Goal: Task Accomplishment & Management: Use online tool/utility

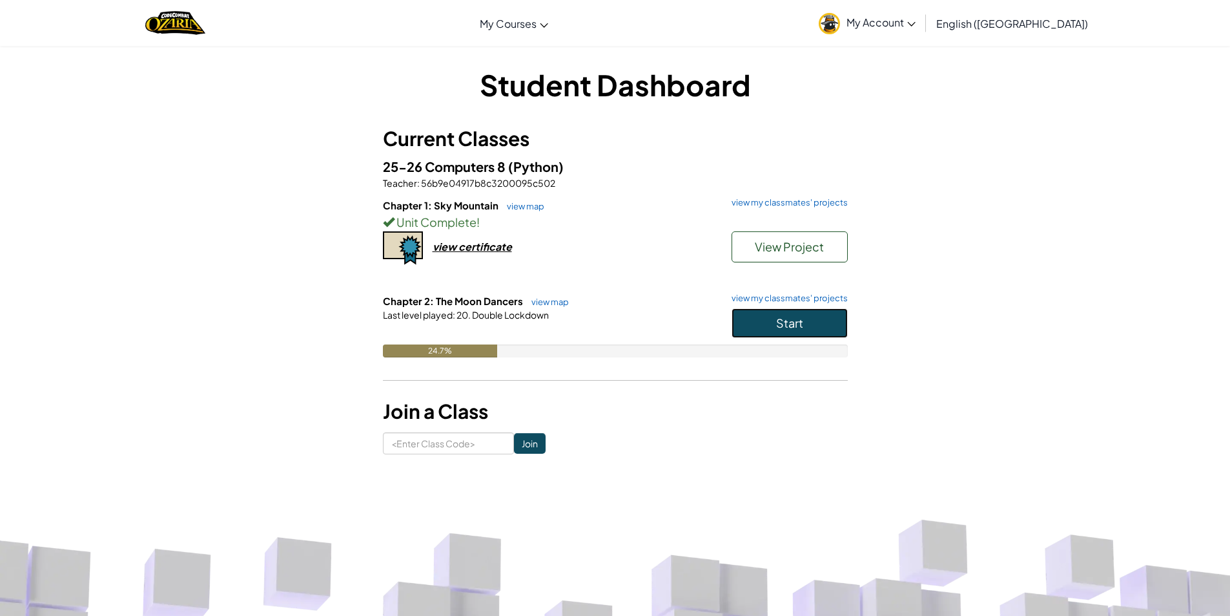
click at [739, 324] on button "Start" at bounding box center [790, 323] width 116 height 30
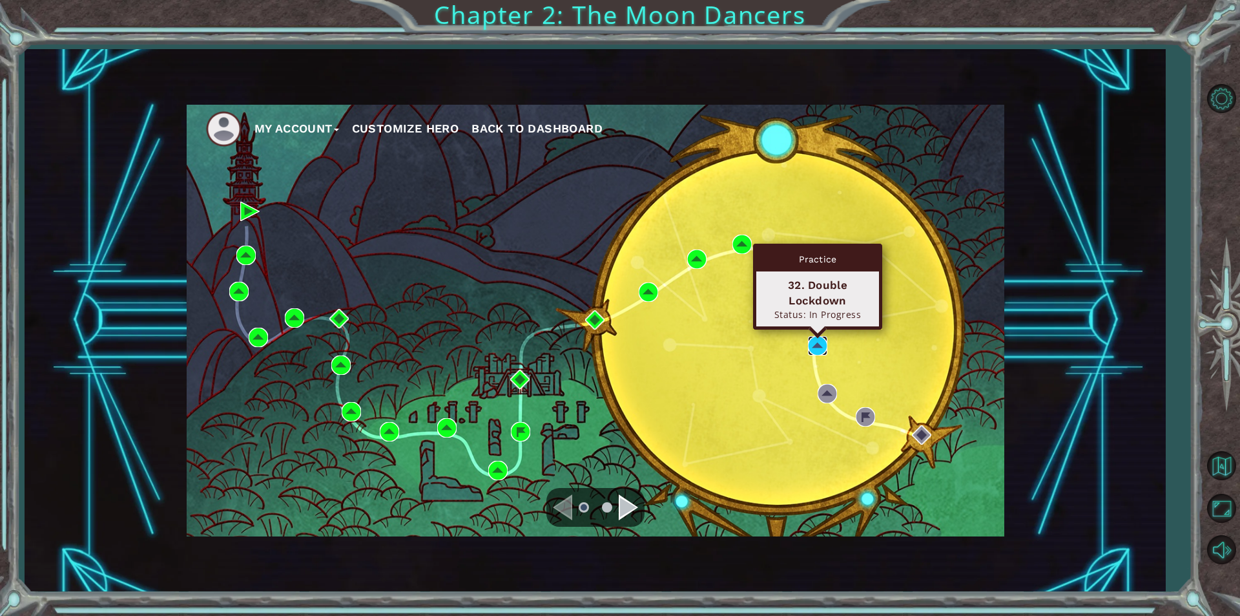
click at [817, 342] on img at bounding box center [817, 345] width 19 height 19
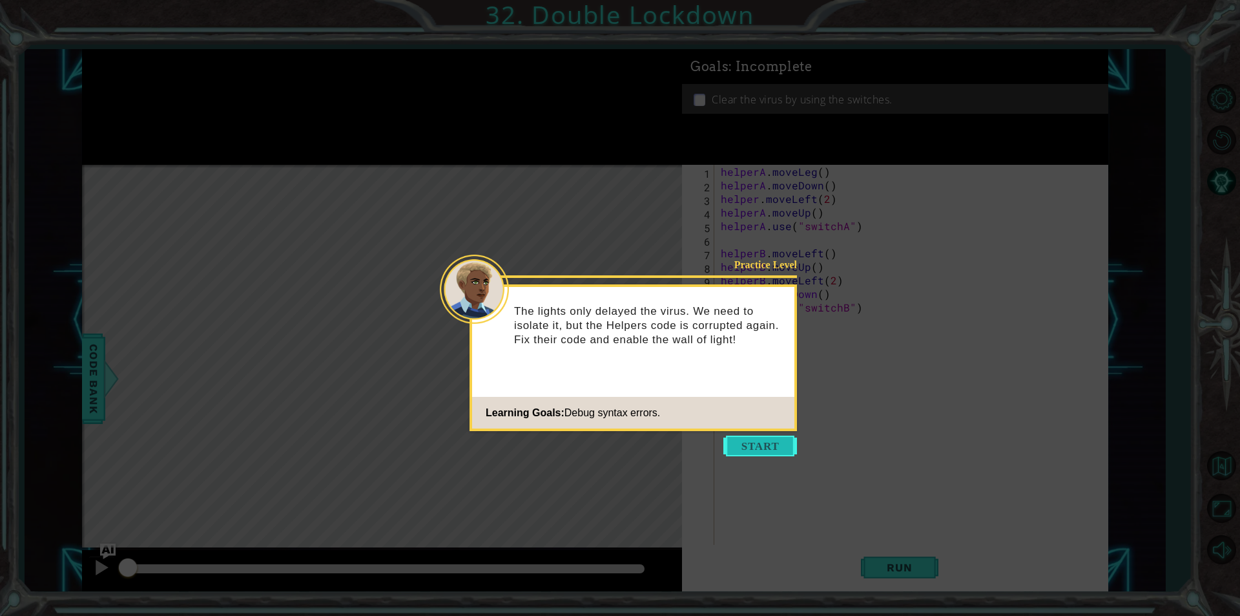
click at [765, 443] on button "Start" at bounding box center [760, 445] width 74 height 21
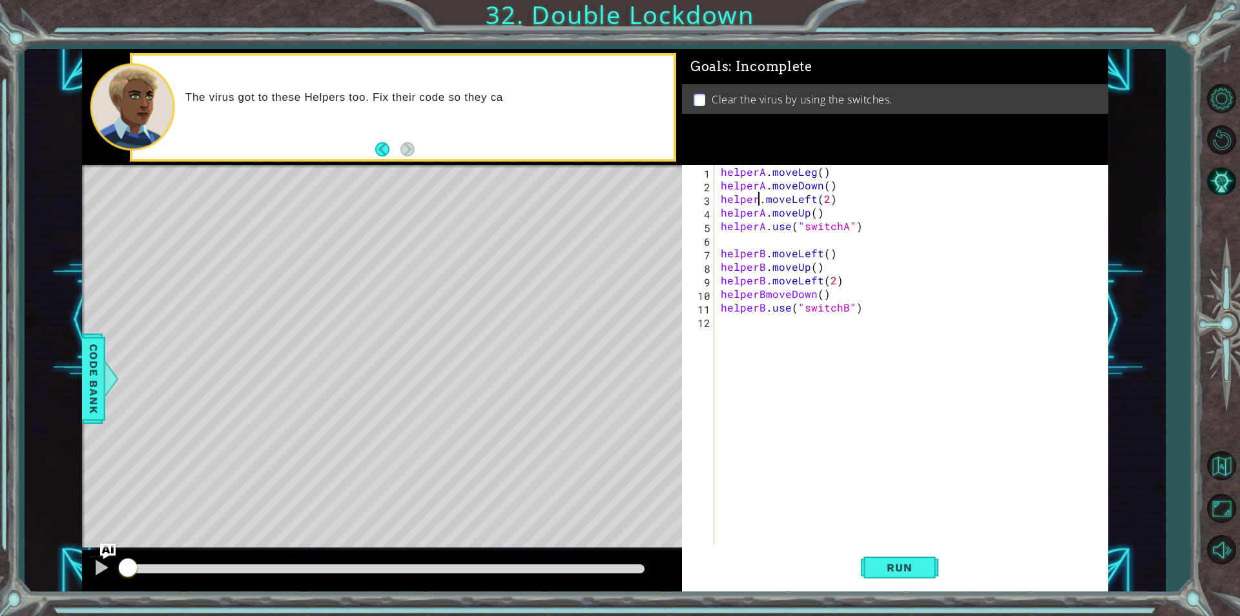
click at [759, 202] on div "helperA . moveLeg ( ) helperA . moveDown ( ) helper . moveLeft ( 2 ) helperA . …" at bounding box center [914, 368] width 393 height 407
click at [821, 213] on div "helperA press enter" at bounding box center [834, 230] width 244 height 47
click at [841, 225] on div "helperA . moveLeg ( ) helperA . moveDown ( ) helperA . moveLeft ( 2 ) helperA .…" at bounding box center [914, 368] width 393 height 407
click at [814, 226] on div "helperA . moveLeg ( ) helperA . moveDown ( ) helperA . moveLeft ( 2 ) helperA .…" at bounding box center [914, 368] width 393 height 407
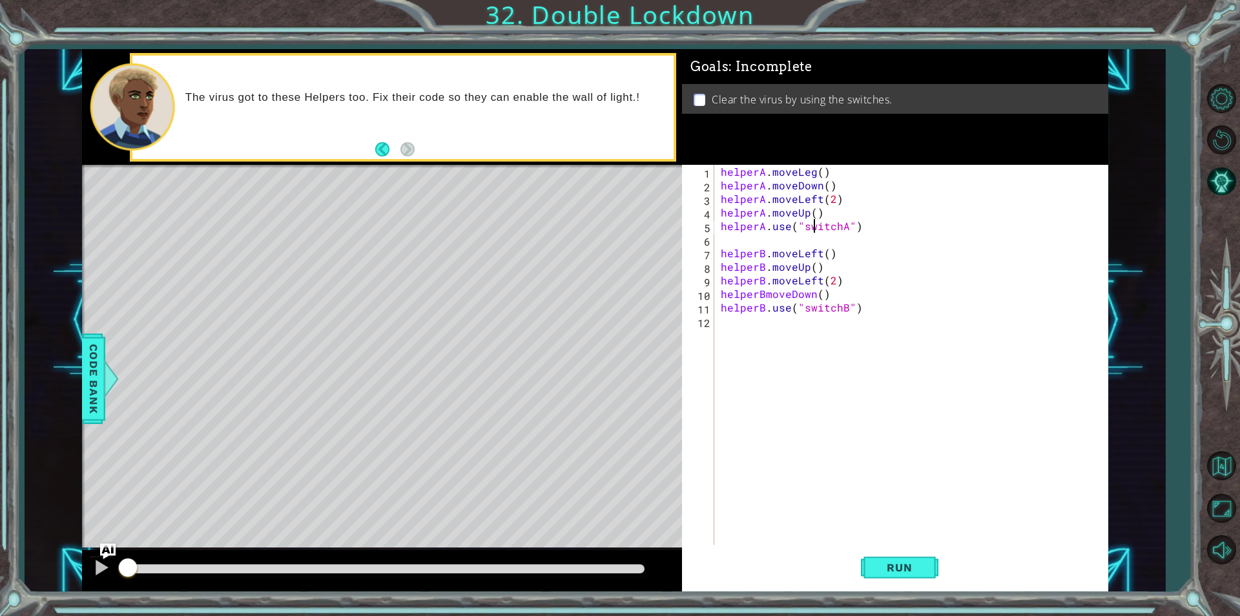
click at [803, 259] on div "helperA . moveLeg ( ) helperA . moveDown ( ) helperA . moveLeft ( 2 ) helperA .…" at bounding box center [914, 368] width 393 height 407
click at [788, 280] on div "helperA . moveLeg ( ) helperA . moveDown ( ) helperA . moveLeft ( 2 ) helperA .…" at bounding box center [914, 368] width 393 height 407
click at [756, 290] on div "helperA . moveLeg ( ) helperA . moveDown ( ) helperA . moveLeft ( 2 ) helperA .…" at bounding box center [914, 368] width 393 height 407
click at [762, 298] on div "helperA . moveLeg ( ) helperA . moveDown ( ) helperA . moveLeft ( 2 ) helperA .…" at bounding box center [914, 368] width 393 height 407
type textarea "helperB.moveDown()"
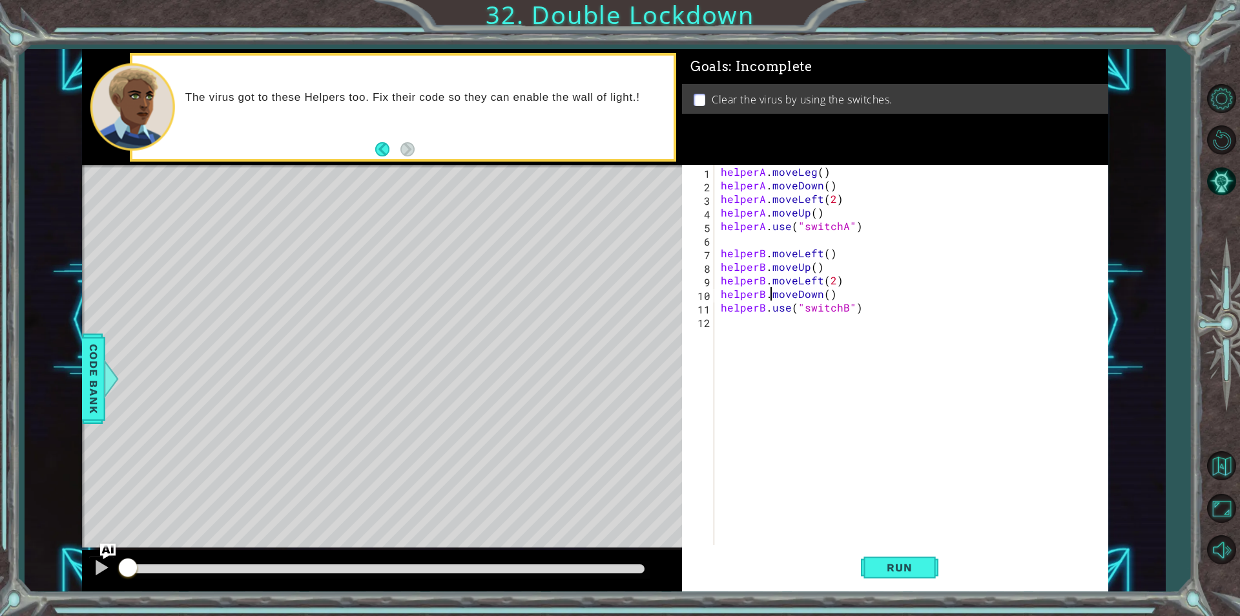
click at [802, 319] on div "helperA . moveLeg ( ) helperA . moveDown ( ) helperA . moveLeft ( 2 ) helperA .…" at bounding box center [914, 368] width 393 height 407
click at [881, 561] on span "Run" at bounding box center [899, 567] width 51 height 13
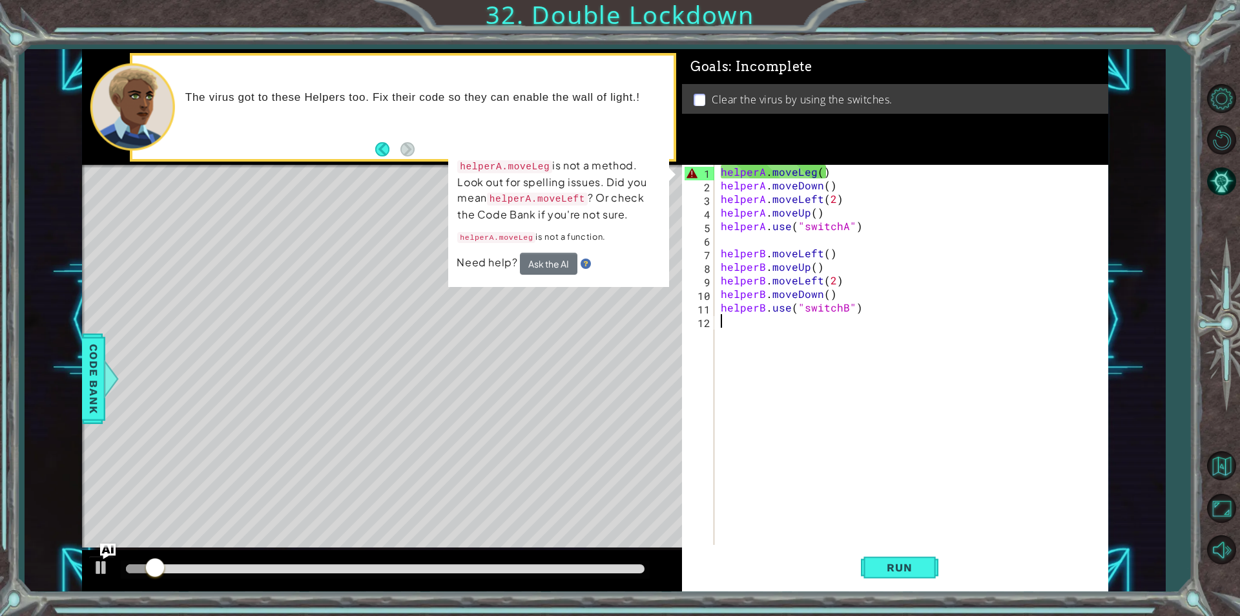
click at [854, 175] on div "helperA . moveLeg ( ) helperA . moveDown ( ) helperA . moveLeft ( 2 ) helperA .…" at bounding box center [914, 368] width 393 height 407
click at [809, 172] on div "helperA . moveLeg ( ) helperA . moveDown ( ) helperA . moveLeft ( 2 ) helperA .…" at bounding box center [914, 368] width 393 height 407
click at [812, 172] on div "helperA . moveLeg ( ) helperA . moveDown ( ) helperA . moveLeft ( 2 ) helperA .…" at bounding box center [914, 368] width 393 height 407
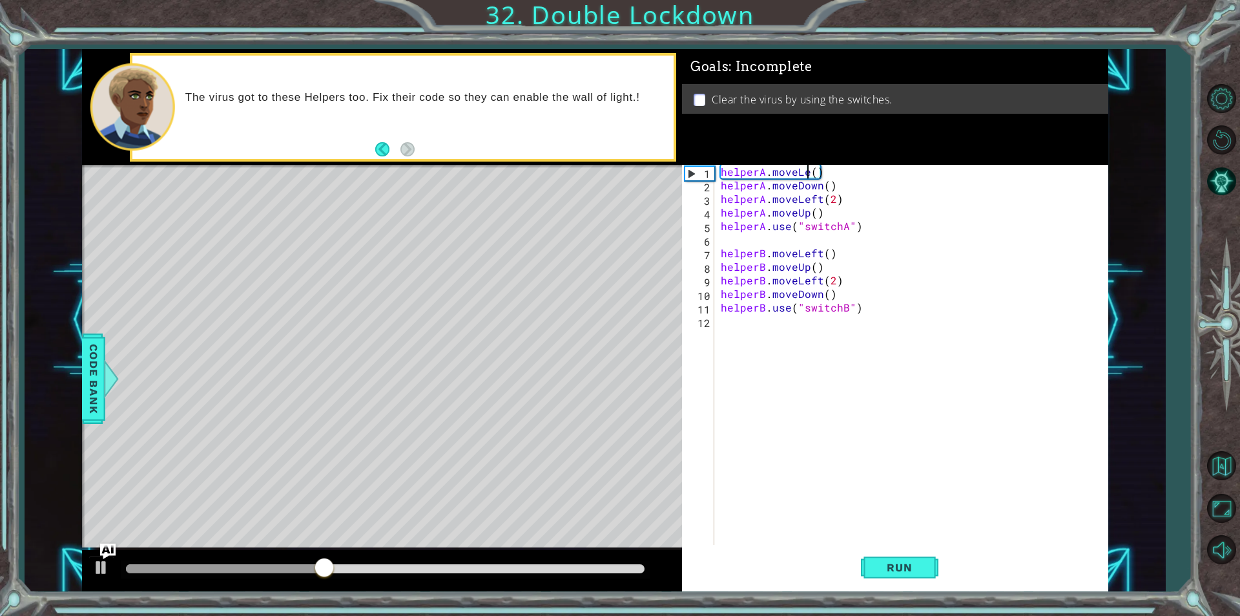
scroll to position [0, 6]
type textarea "helperA.moveLeft()"
click at [910, 565] on span "Run" at bounding box center [899, 567] width 51 height 13
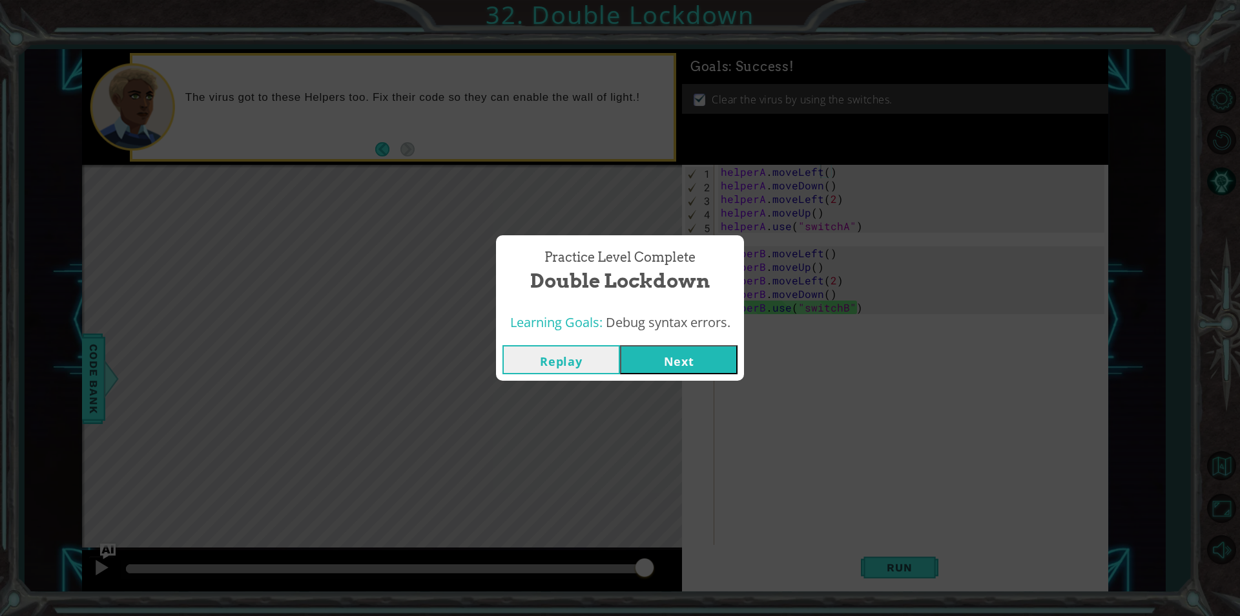
click at [671, 364] on button "Next" at bounding box center [679, 359] width 118 height 29
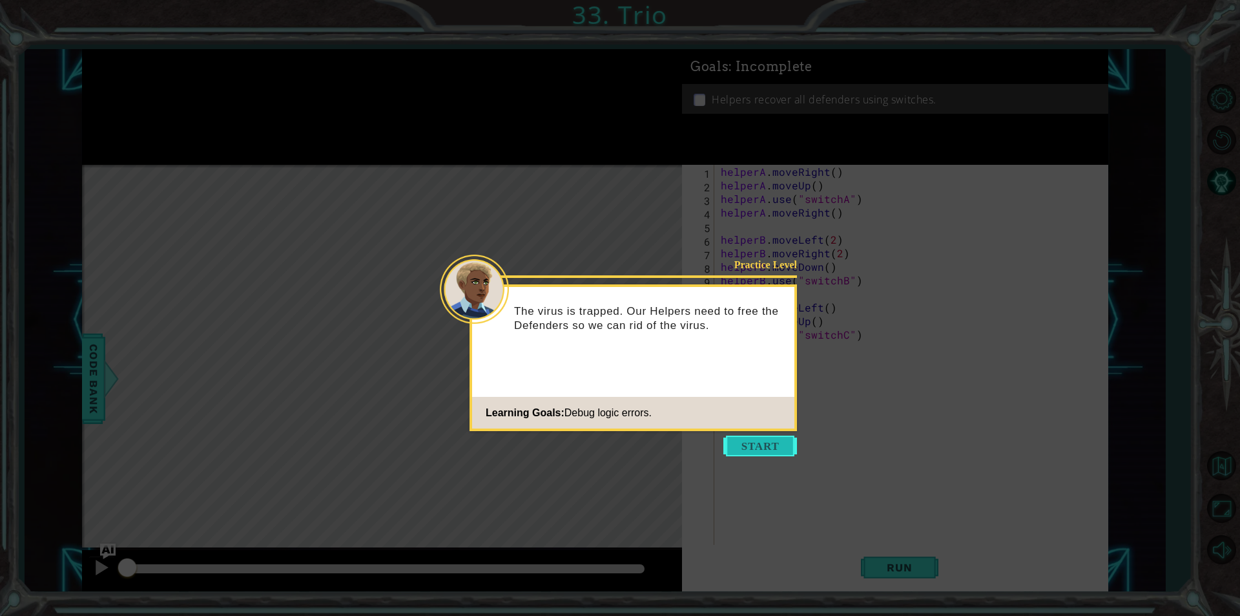
click at [738, 446] on button "Start" at bounding box center [760, 445] width 74 height 21
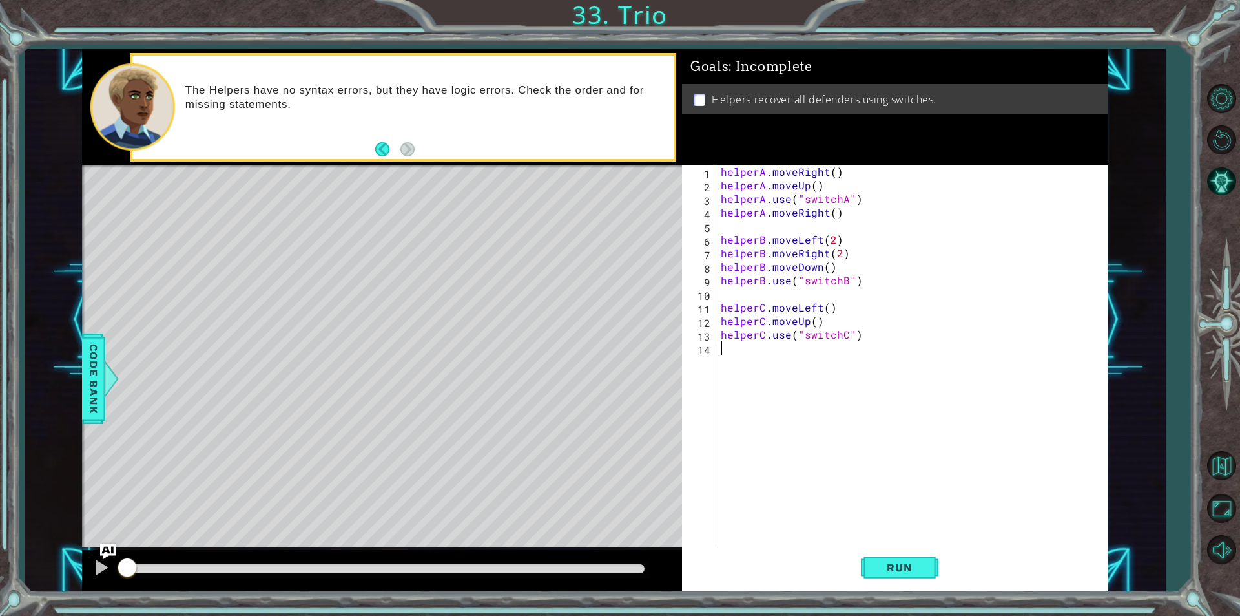
click at [819, 186] on div "helperA . moveRight ( ) helperA . moveUp ( ) helperA . use ( "switchA" ) helper…" at bounding box center [914, 368] width 393 height 407
type textarea "helperA.moveUp()"
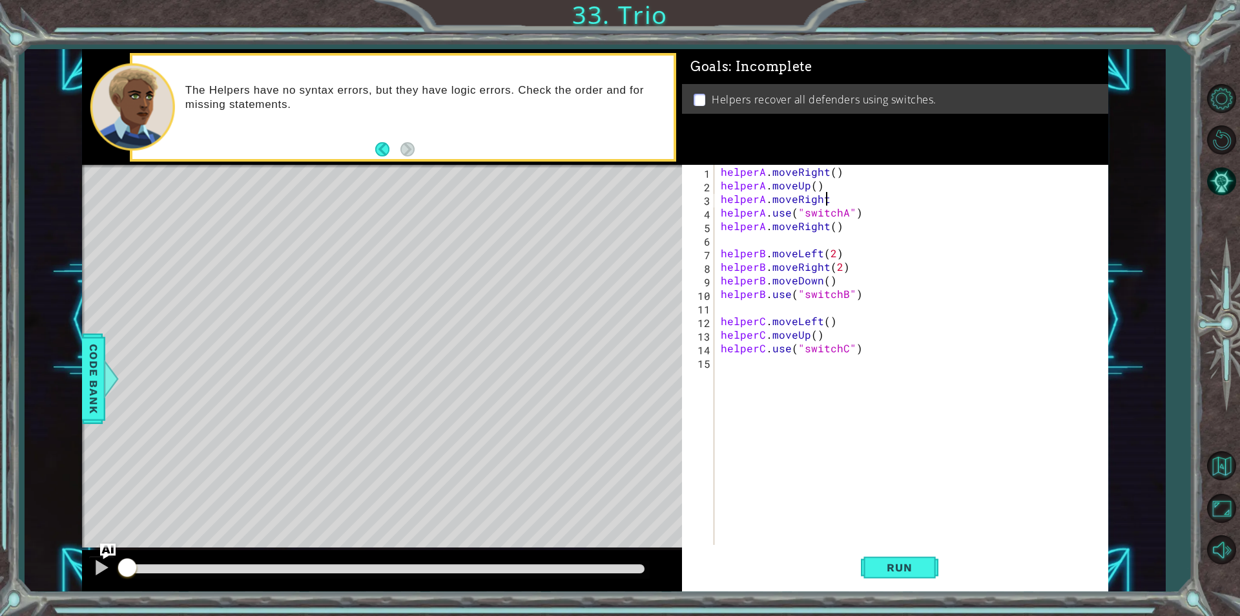
scroll to position [0, 6]
type textarea "helperA.moveRight()"
drag, startPoint x: 866, startPoint y: 227, endPoint x: 716, endPoint y: 225, distance: 149.2
click at [716, 225] on div "helperA.moveRight() 1 2 3 4 5 6 7 8 9 10 11 12 13 14 15 helperA . moveRight ( )…" at bounding box center [893, 355] width 422 height 380
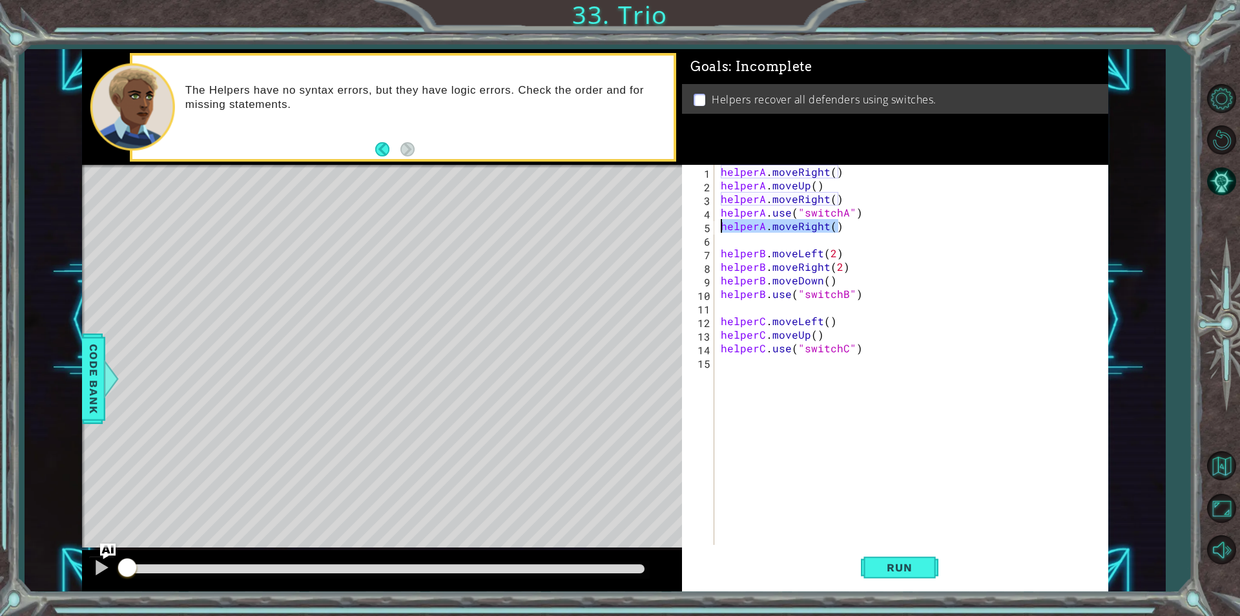
scroll to position [0, 0]
drag, startPoint x: 844, startPoint y: 264, endPoint x: 716, endPoint y: 267, distance: 128.6
click at [716, 267] on div "1 2 3 4 5 6 7 8 9 10 11 12 13 14 15 helperA . moveRight ( ) helperA . moveUp ( …" at bounding box center [893, 355] width 422 height 380
type textarea "helperB.moveRight(2)"
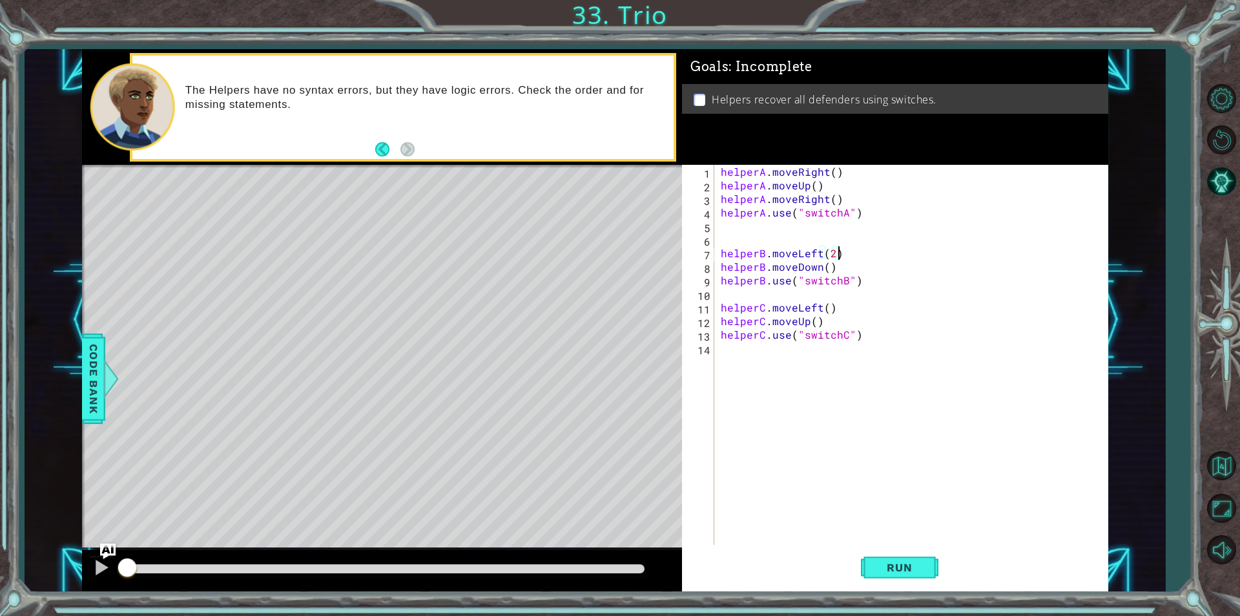
click at [824, 325] on div "helperA . moveRight ( ) helperA . moveUp ( ) helperA . moveRight ( ) helperA . …" at bounding box center [914, 368] width 393 height 407
type textarea "helperC.moveUp()"
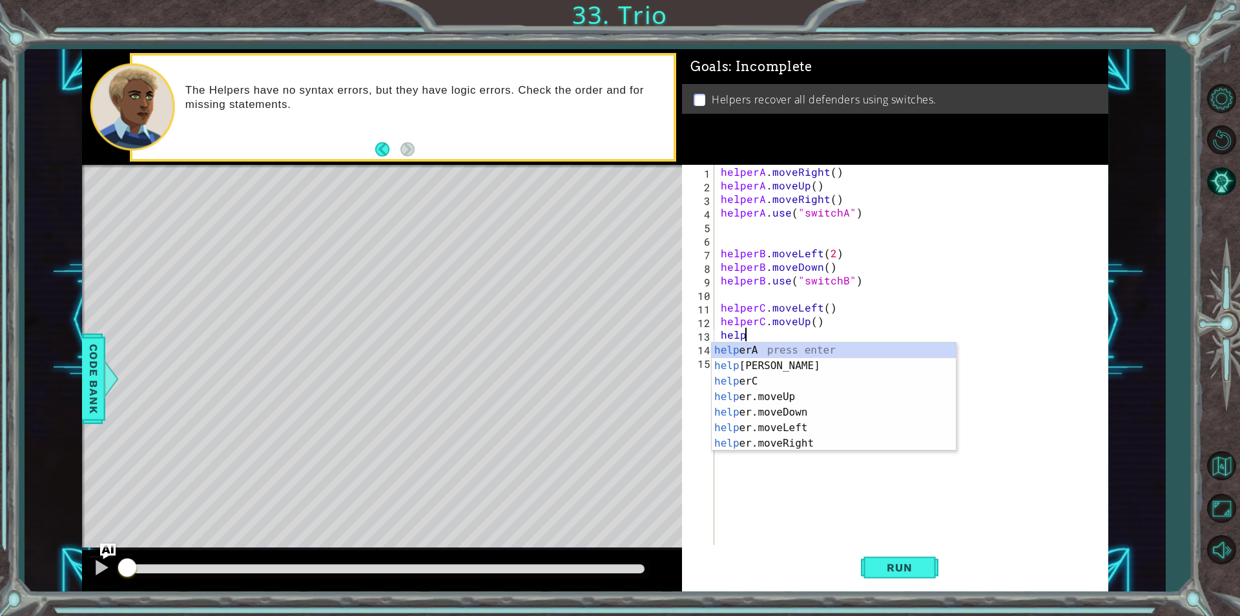
scroll to position [0, 1]
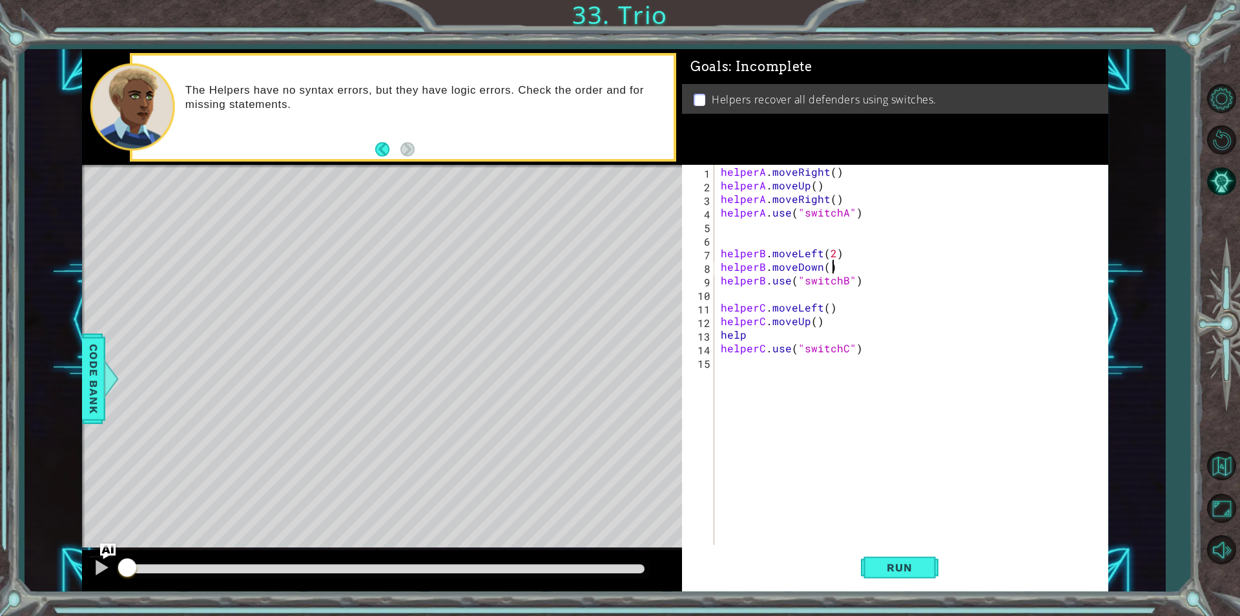
click at [842, 272] on div "helperA . moveRight ( ) helperA . moveUp ( ) helperA . moveRight ( ) helperA . …" at bounding box center [914, 368] width 393 height 407
type textarea "helperB.moveDown()"
click at [851, 320] on div "helperA . moveRight ( ) helperA . moveUp ( ) helperA . moveRight ( ) helperA . …" at bounding box center [914, 368] width 393 height 407
click at [832, 334] on div "helperA . moveRight ( ) helperA . moveUp ( ) helperA . moveRight ( ) helperA . …" at bounding box center [914, 368] width 393 height 407
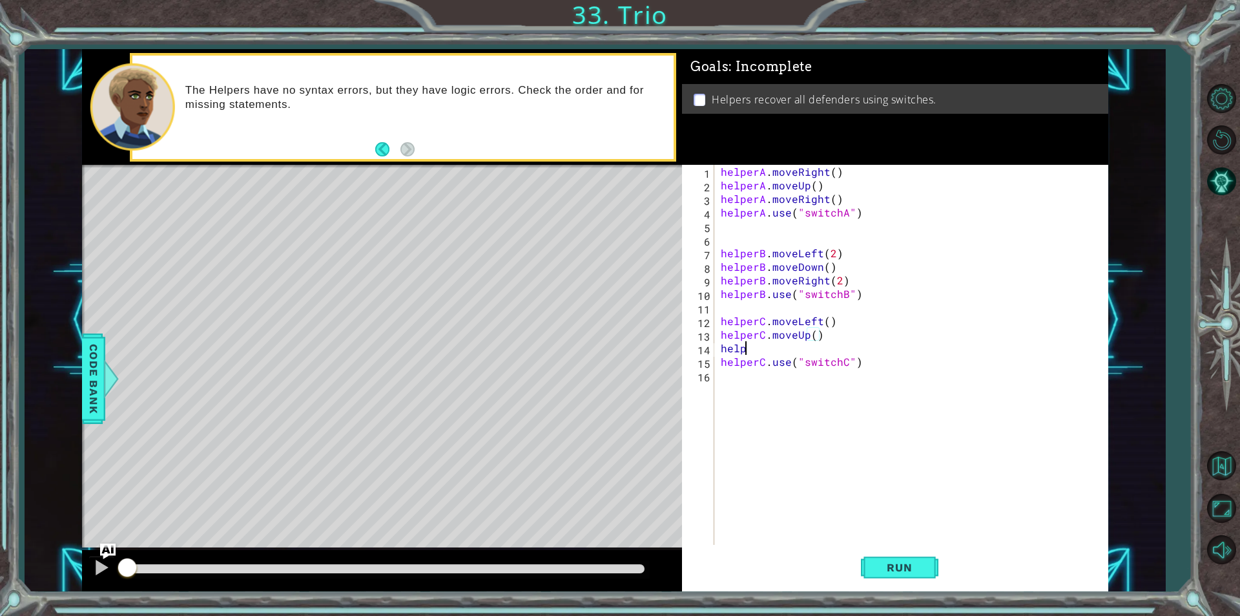
click at [784, 349] on div "helperA . moveRight ( ) helperA . moveUp ( ) helperA . moveRight ( ) helperA . …" at bounding box center [914, 368] width 393 height 407
type textarea "helperC.moveRight()"
click at [922, 561] on span "Run" at bounding box center [899, 567] width 51 height 13
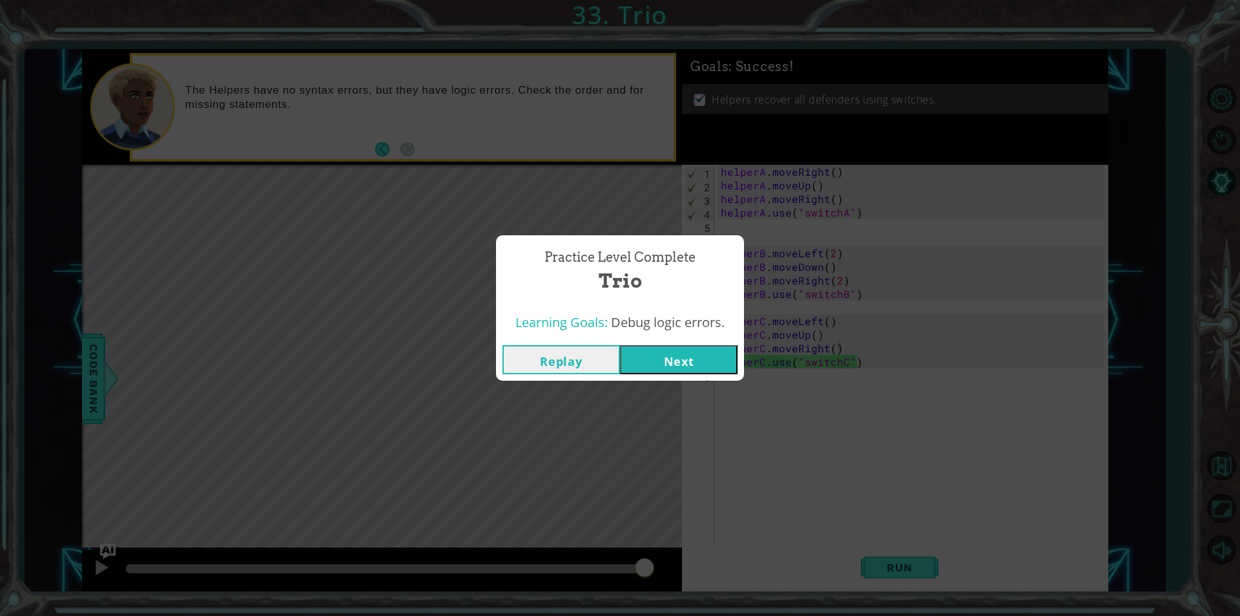
click at [685, 361] on button "Next" at bounding box center [679, 359] width 118 height 29
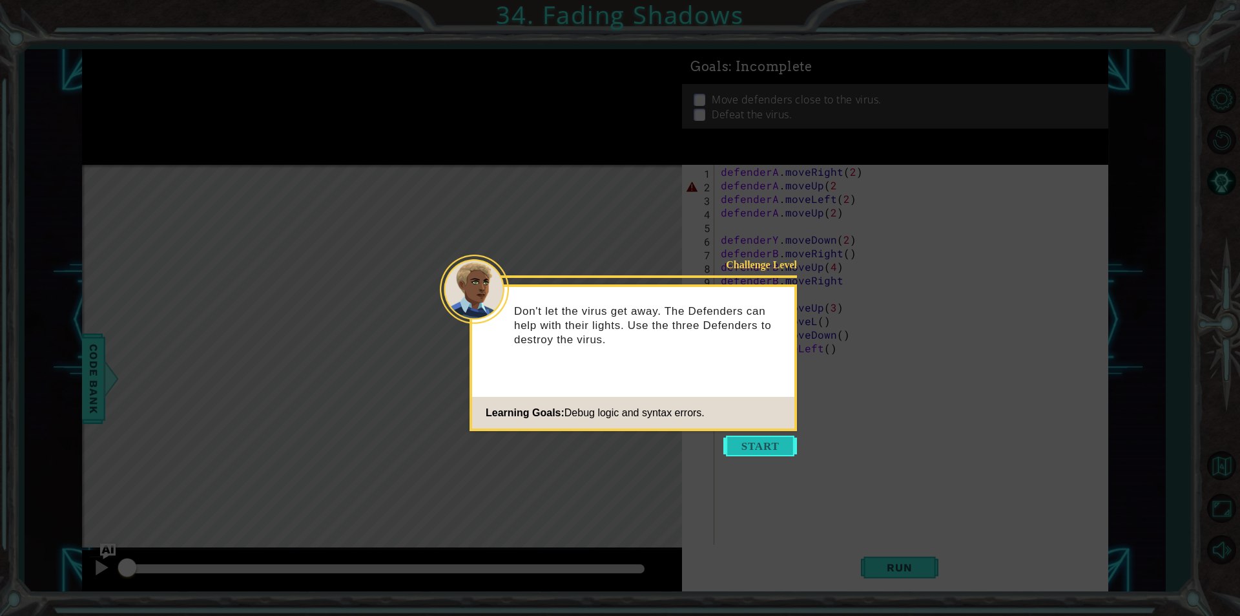
click at [759, 441] on button "Start" at bounding box center [760, 445] width 74 height 21
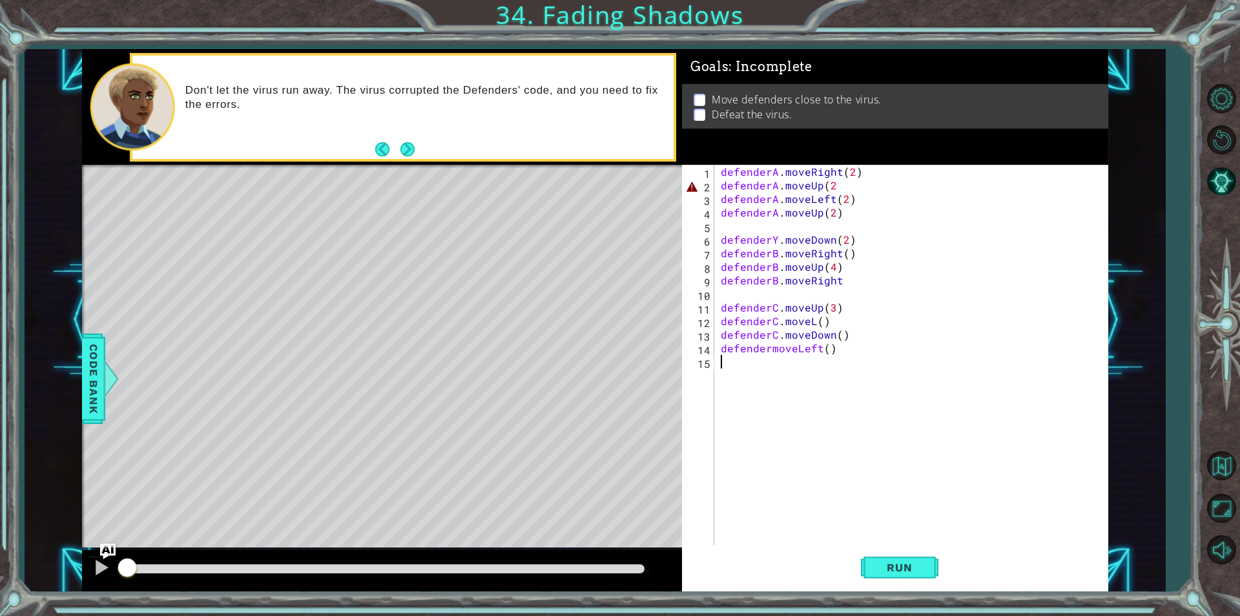
click at [838, 184] on div "defenderA . moveRight ( 2 ) defenderA . moveUp ( 2 defenderA . moveLeft ( 2 ) d…" at bounding box center [914, 368] width 393 height 407
click at [831, 214] on div "defenderA . moveRight ( 2 ) defenderA . moveUp ( 2 ) defenderA . moveLeft ( 2 )…" at bounding box center [914, 368] width 393 height 407
type textarea "defenderA.moveUp()"
click at [827, 227] on div "defenderA . moveRight ( 2 ) defenderA . moveUp ( 2 ) defenderA . moveLeft ( 2 )…" at bounding box center [914, 368] width 393 height 407
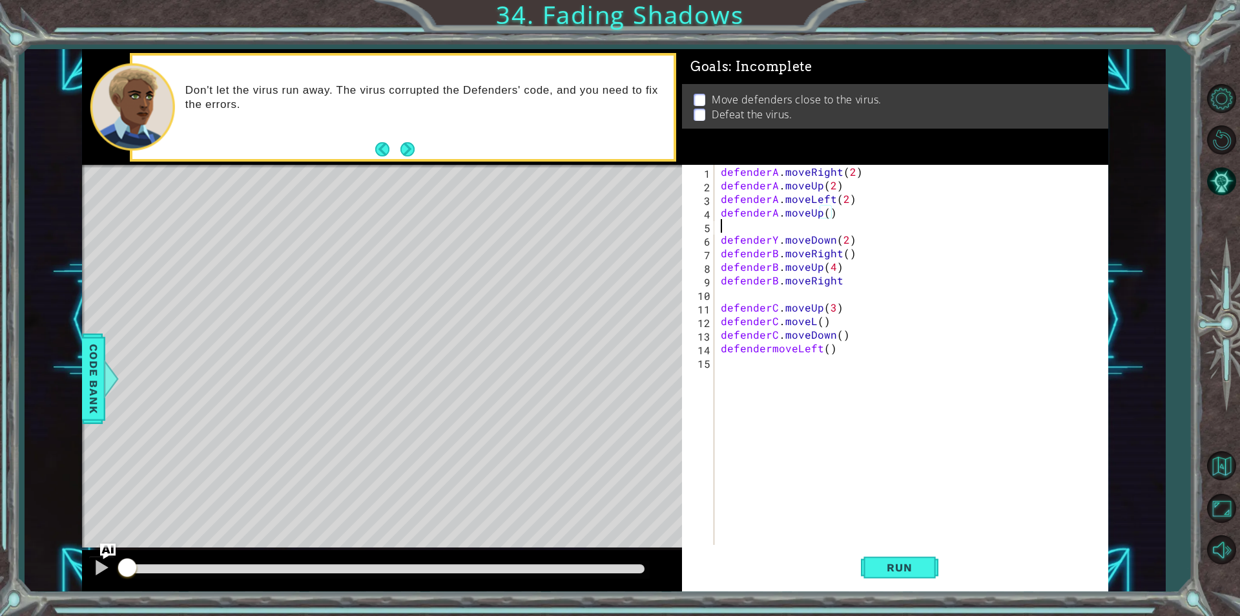
scroll to position [0, 0]
click at [775, 242] on div "defenderA . moveRight ( 2 ) defenderA . moveUp ( 2 ) defenderA . moveLeft ( 2 )…" at bounding box center [914, 368] width 393 height 407
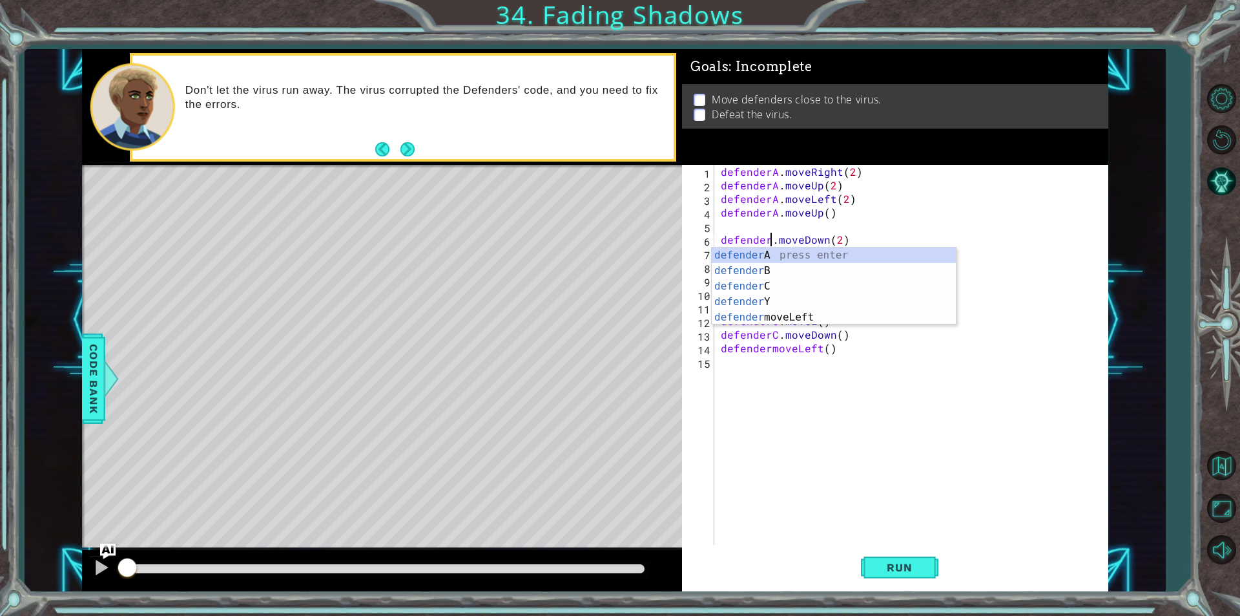
type textarea "defenderB.moveDown(2)"
drag, startPoint x: 802, startPoint y: 432, endPoint x: 796, endPoint y: 416, distance: 17.4
click at [803, 431] on div "defenderA . moveRight ( 2 ) defenderA . moveUp ( 2 ) defenderA . moveLeft ( 2 )…" at bounding box center [914, 368] width 393 height 407
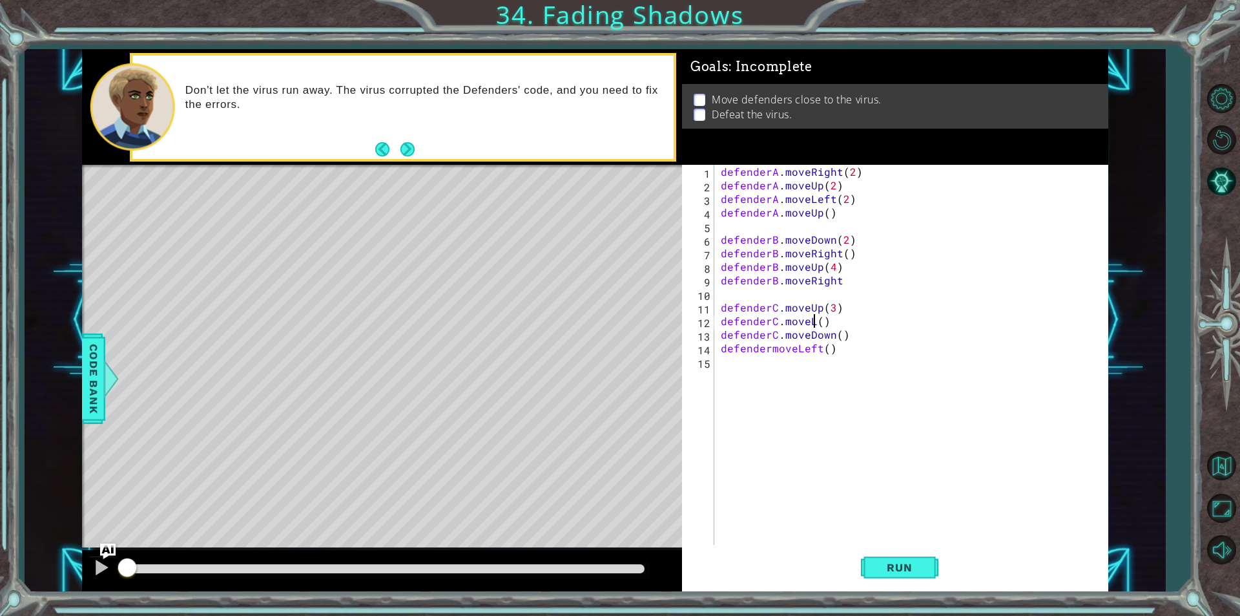
click at [814, 320] on div "defenderA . moveRight ( 2 ) defenderA . moveUp ( 2 ) defenderA . moveLeft ( 2 )…" at bounding box center [914, 368] width 393 height 407
click at [769, 348] on div "defenderA . moveRight ( 2 ) defenderA . moveUp ( 2 ) defenderA . moveLeft ( 2 )…" at bounding box center [914, 368] width 393 height 407
click at [884, 354] on div "defenderA . moveRight ( 2 ) defenderA . moveUp ( 2 ) defenderA . moveLeft ( 2 )…" at bounding box center [914, 368] width 393 height 407
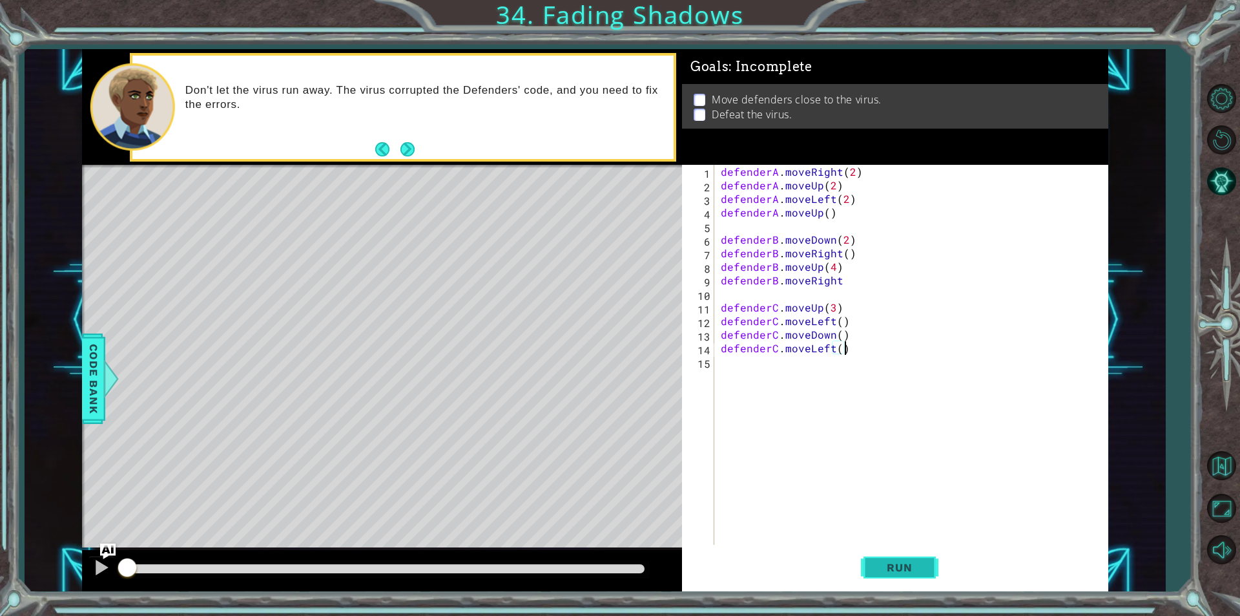
click at [878, 554] on button "Run" at bounding box center [900, 567] width 78 height 43
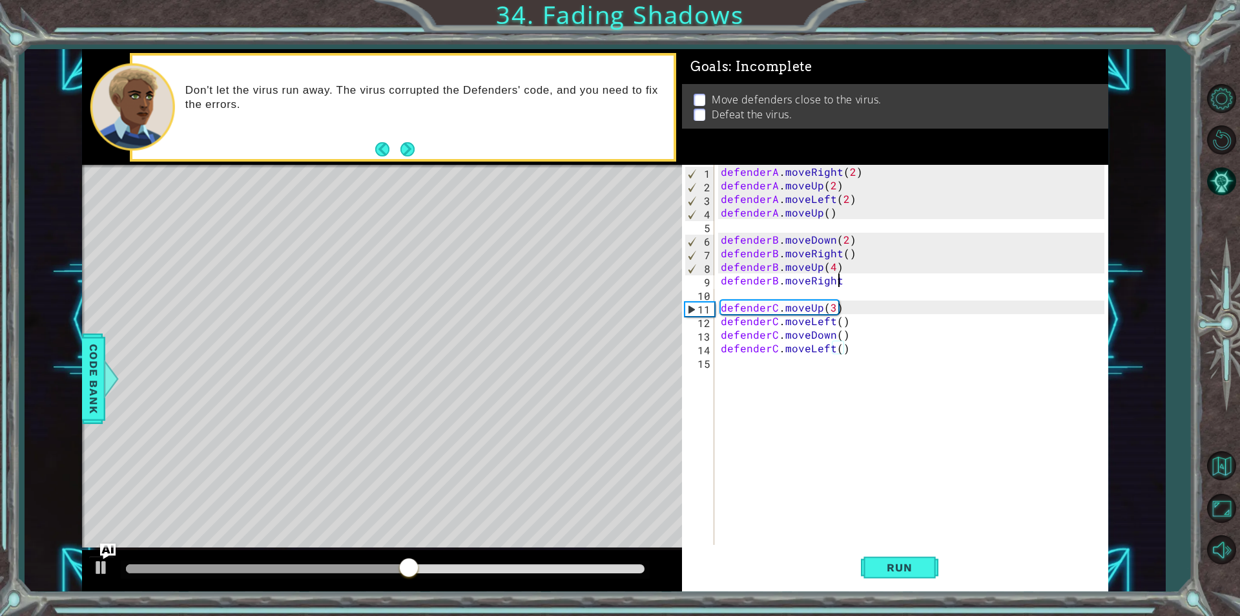
click at [880, 280] on div "defenderA . moveRight ( 2 ) defenderA . moveUp ( 2 ) defenderA . moveLeft ( 2 )…" at bounding box center [914, 368] width 393 height 407
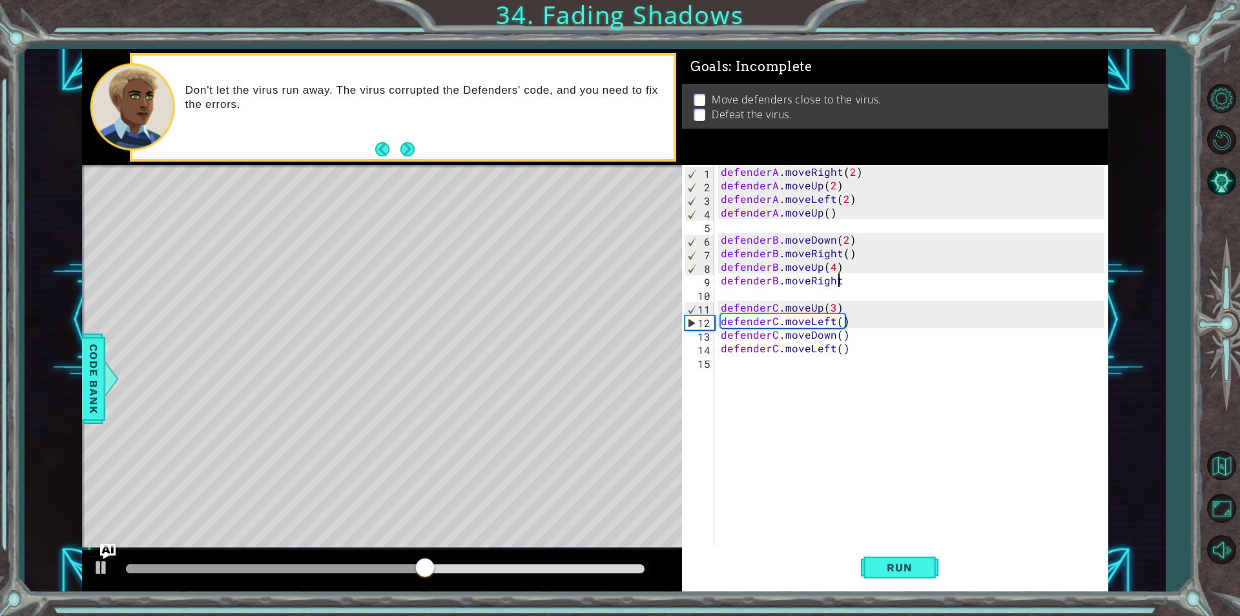
scroll to position [0, 7]
type textarea "defenderB.moveRight()"
click at [852, 418] on div "defenderA . moveRight ( 2 ) defenderA . moveUp ( 2 ) defenderA . moveLeft ( 2 )…" at bounding box center [914, 368] width 393 height 407
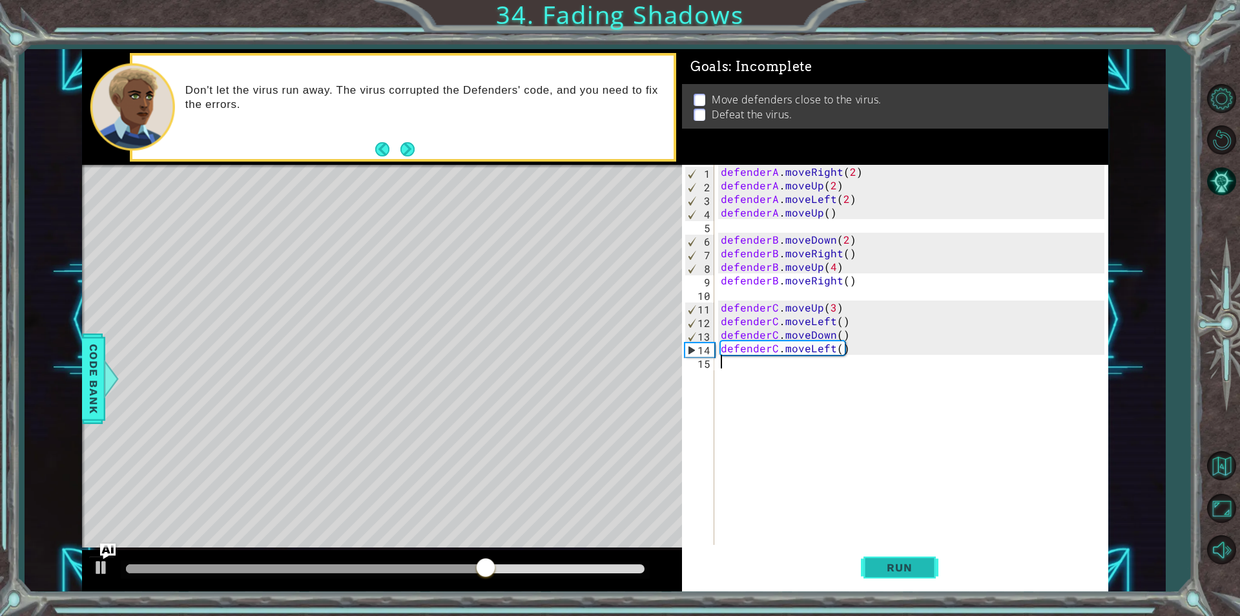
click at [877, 555] on button "Run" at bounding box center [900, 567] width 78 height 43
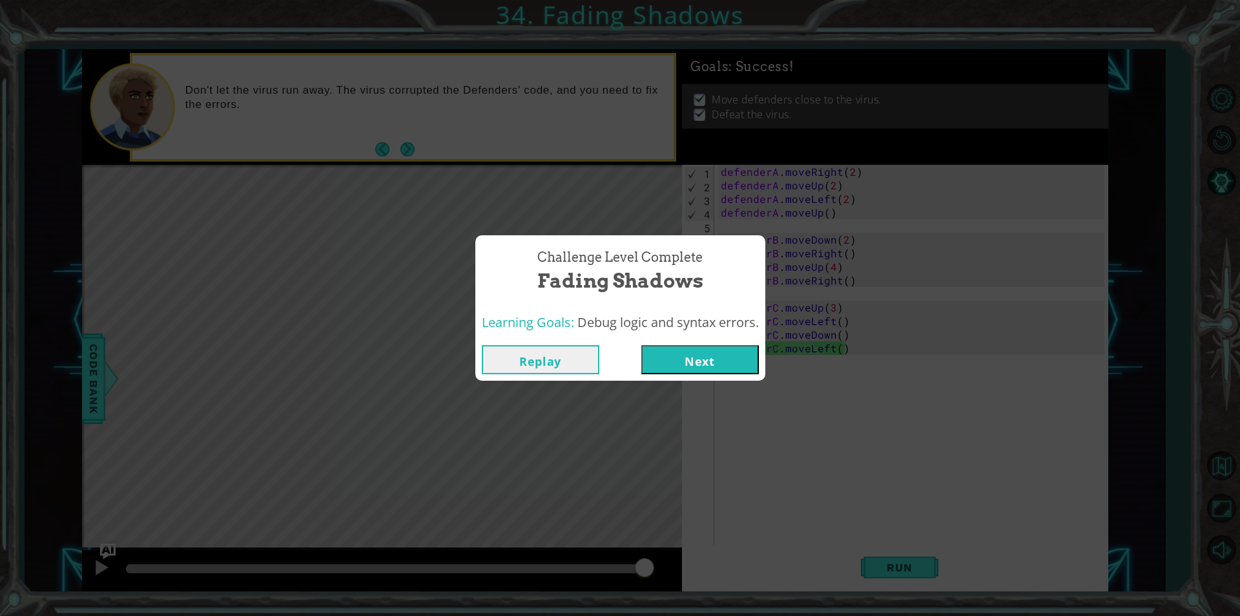
click at [708, 362] on button "Next" at bounding box center [700, 359] width 118 height 29
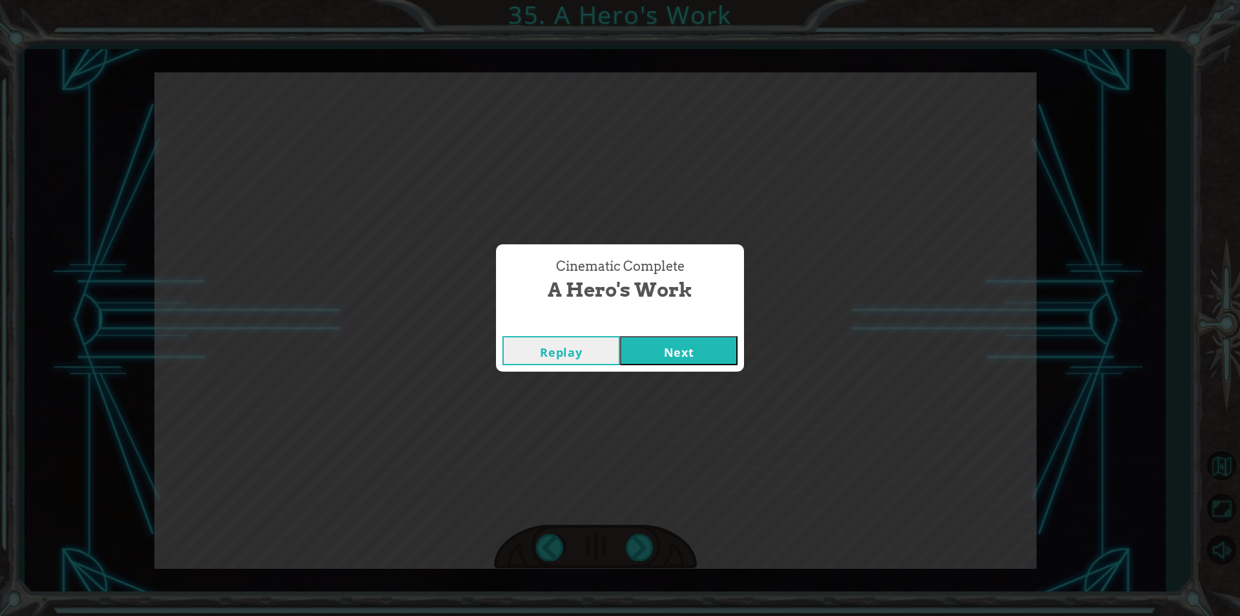
click at [671, 351] on button "Next" at bounding box center [679, 350] width 118 height 29
